Goal: Go to known website: Go to known website

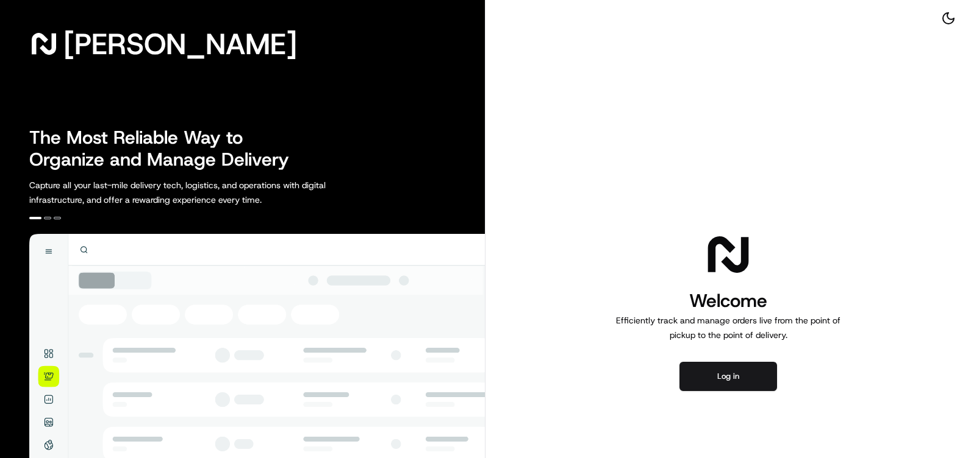
click at [710, 374] on button "Log in" at bounding box center [728, 376] width 98 height 29
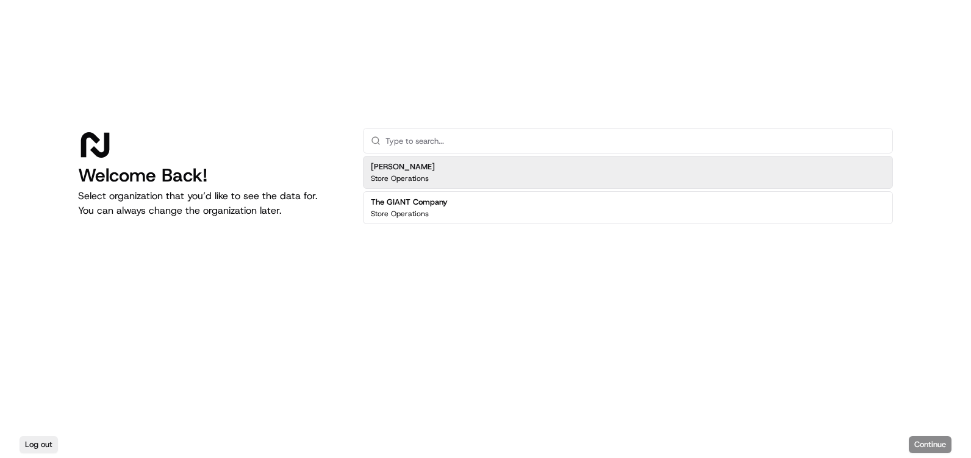
click at [574, 175] on div "[PERSON_NAME] Store Operations" at bounding box center [628, 172] width 530 height 33
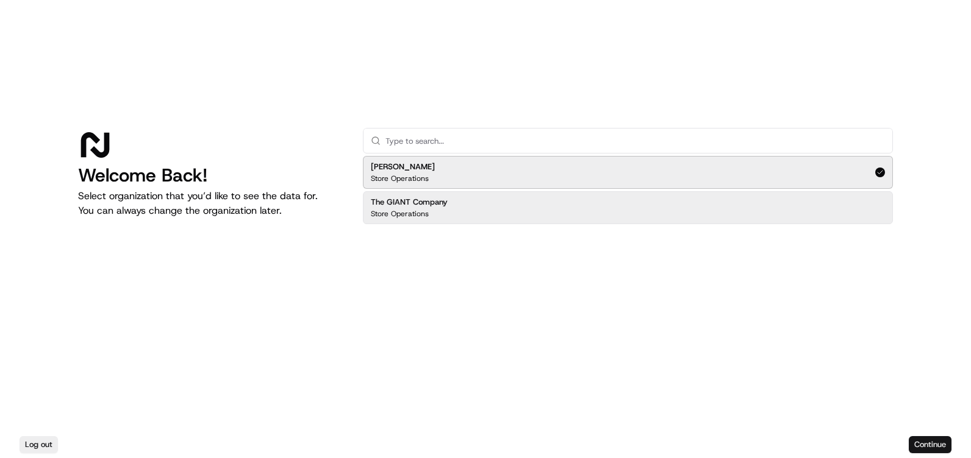
click at [924, 440] on button "Continue" at bounding box center [929, 445] width 43 height 17
